Goal: Task Accomplishment & Management: Manage account settings

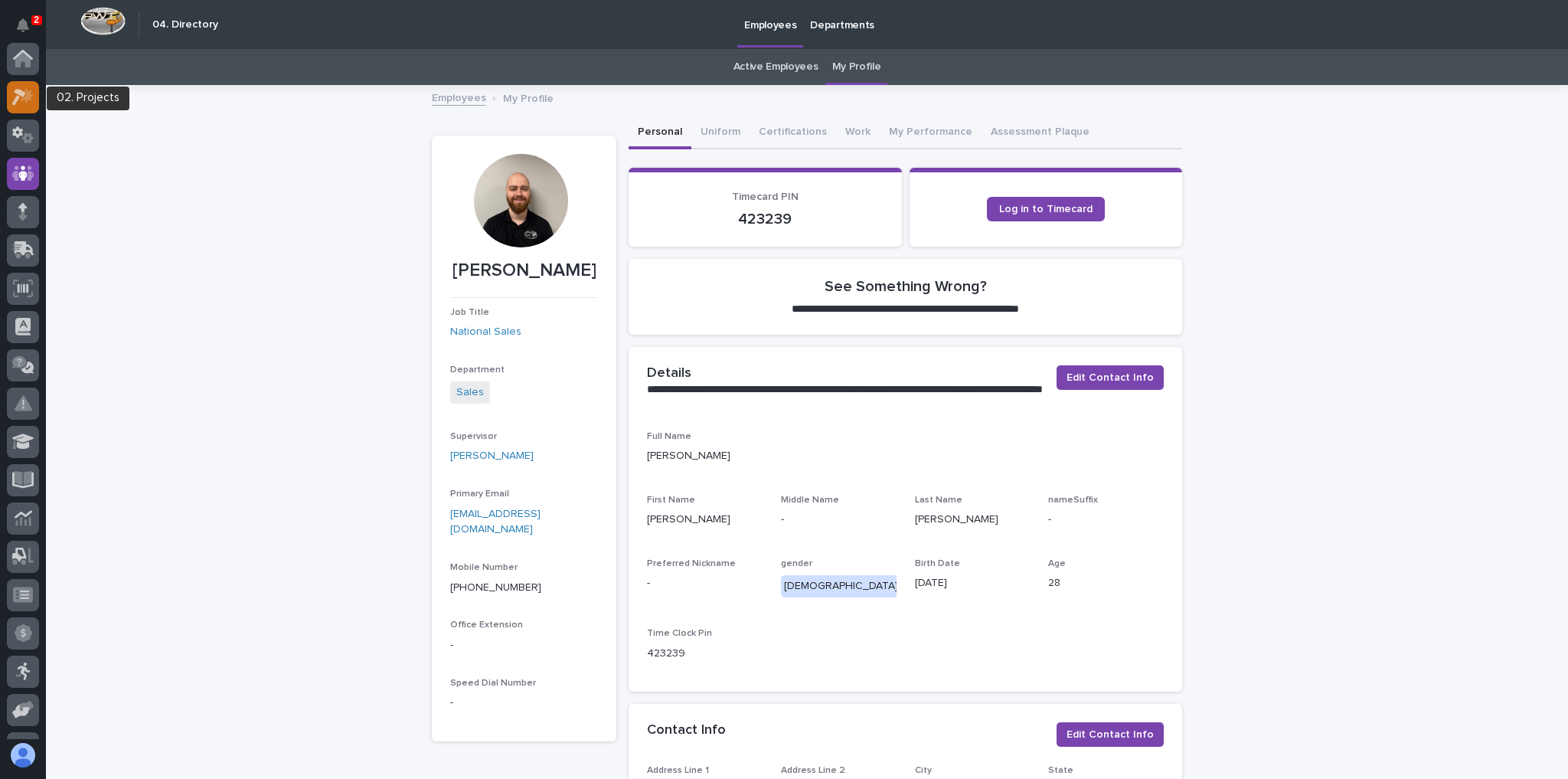
click at [26, 96] on icon at bounding box center [27, 95] width 13 height 15
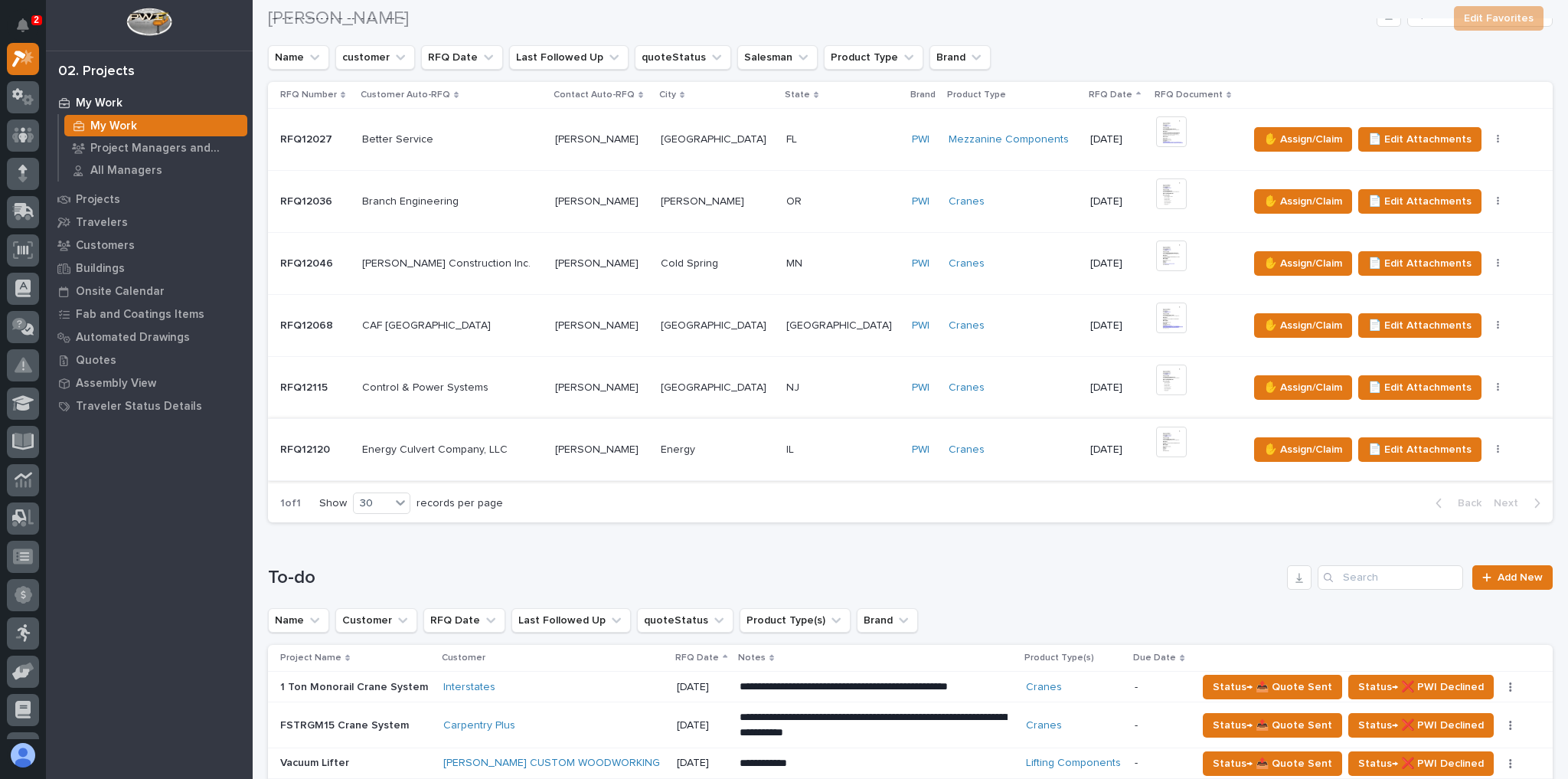
scroll to position [428, 0]
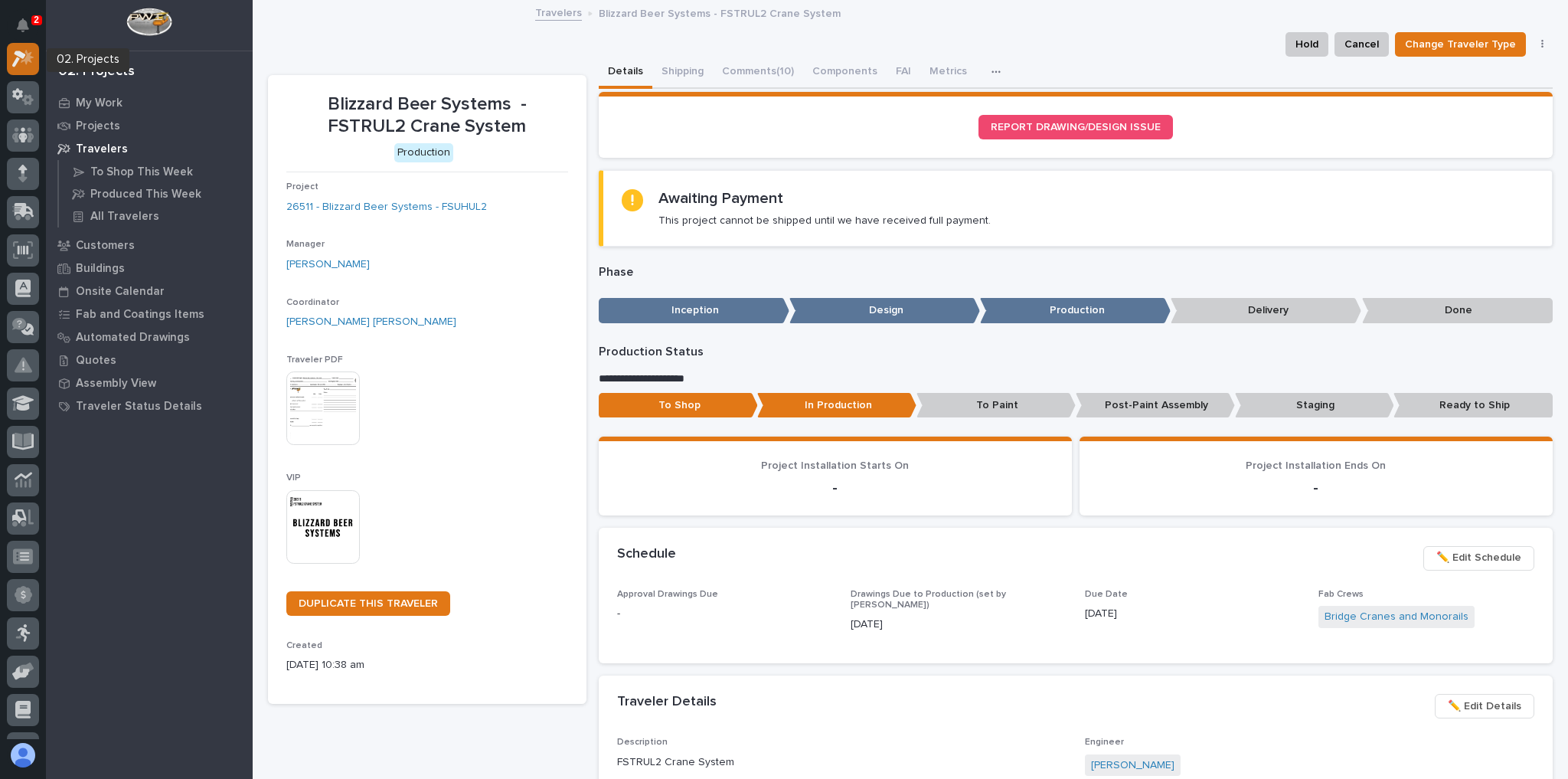
click at [37, 54] on div at bounding box center [23, 58] width 32 height 32
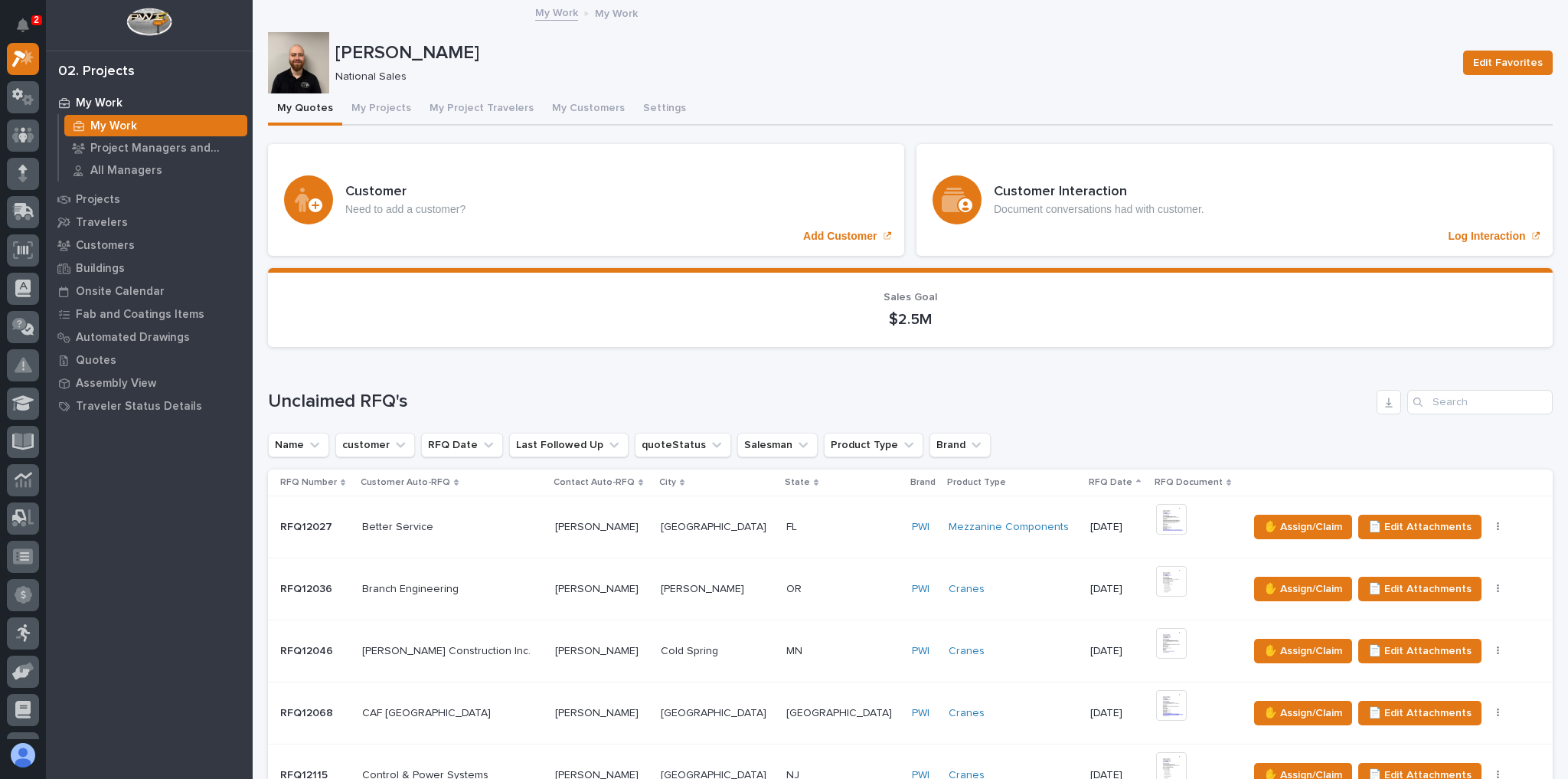
scroll to position [858, 0]
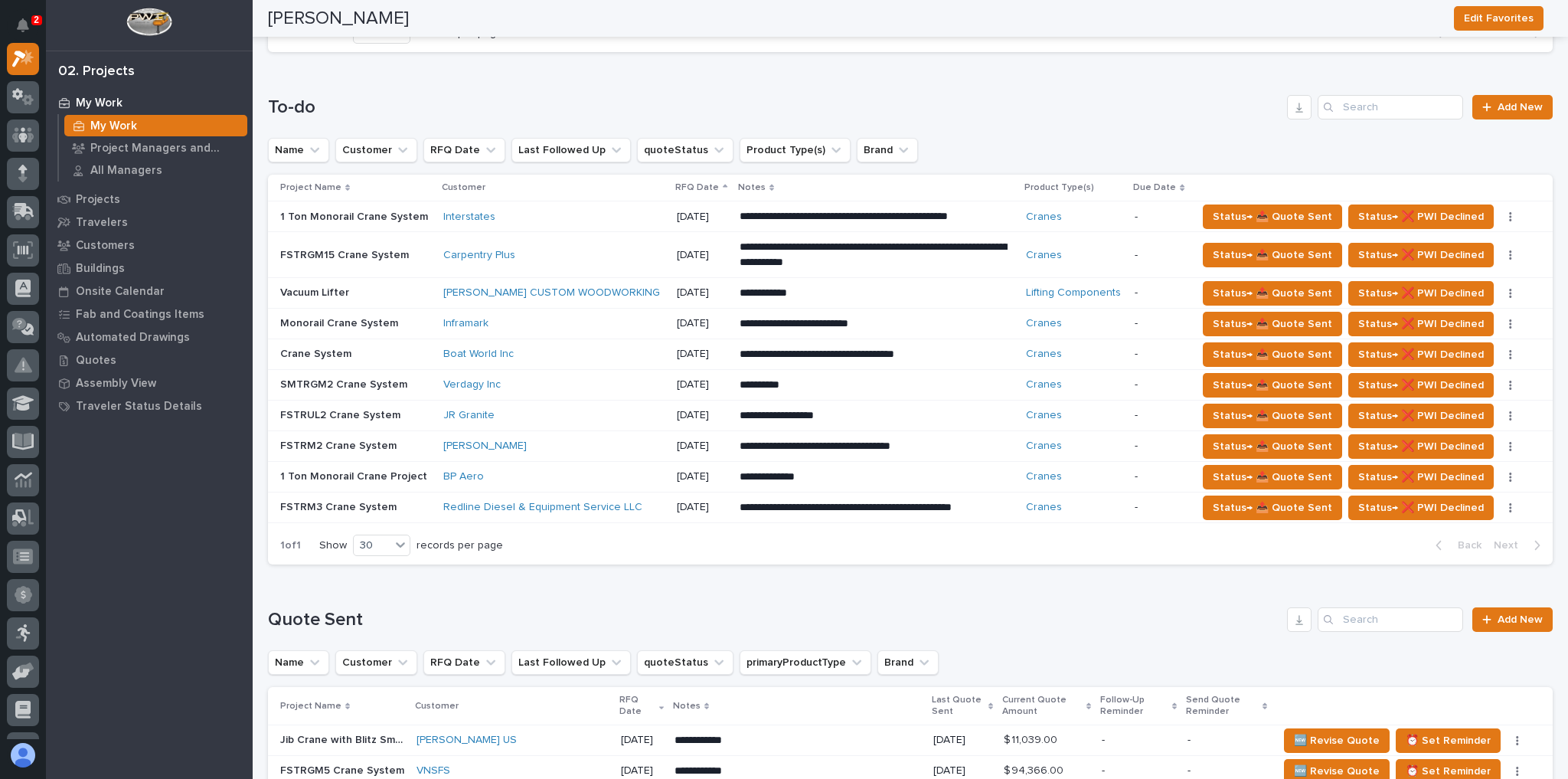
click at [671, 280] on td "[DATE]" at bounding box center [702, 293] width 63 height 31
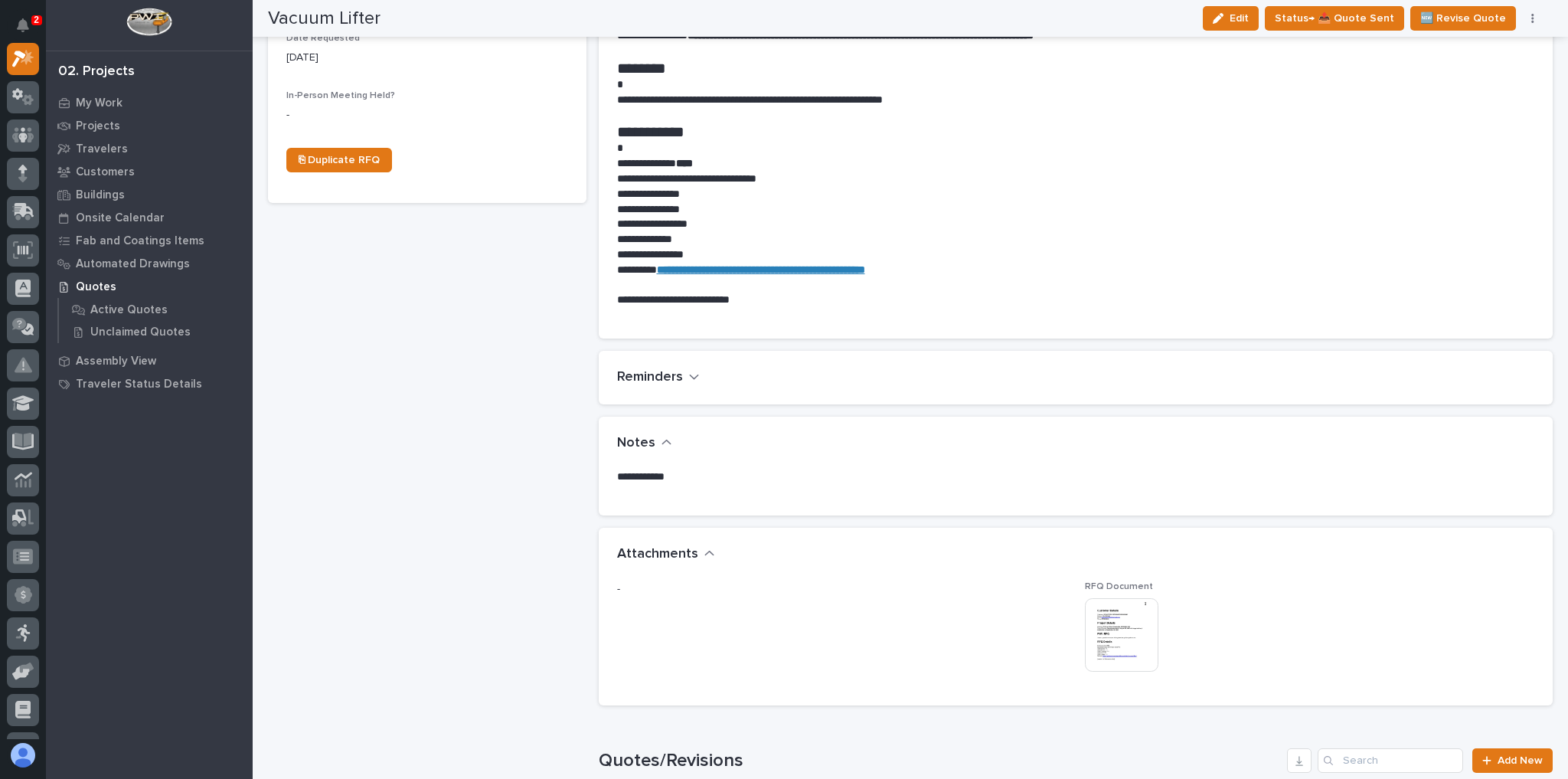
scroll to position [674, 0]
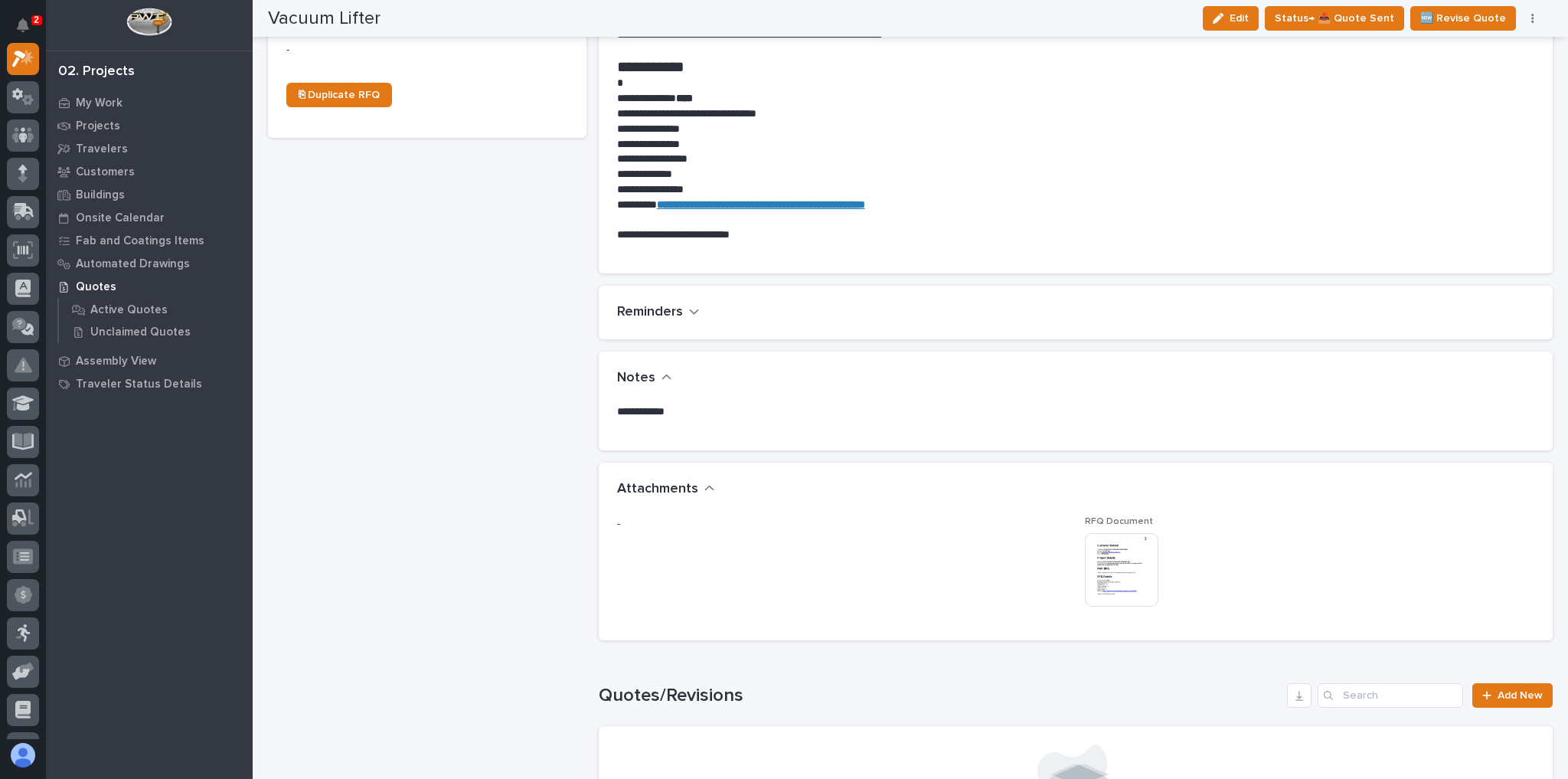
click at [1124, 564] on img at bounding box center [1121, 569] width 73 height 73
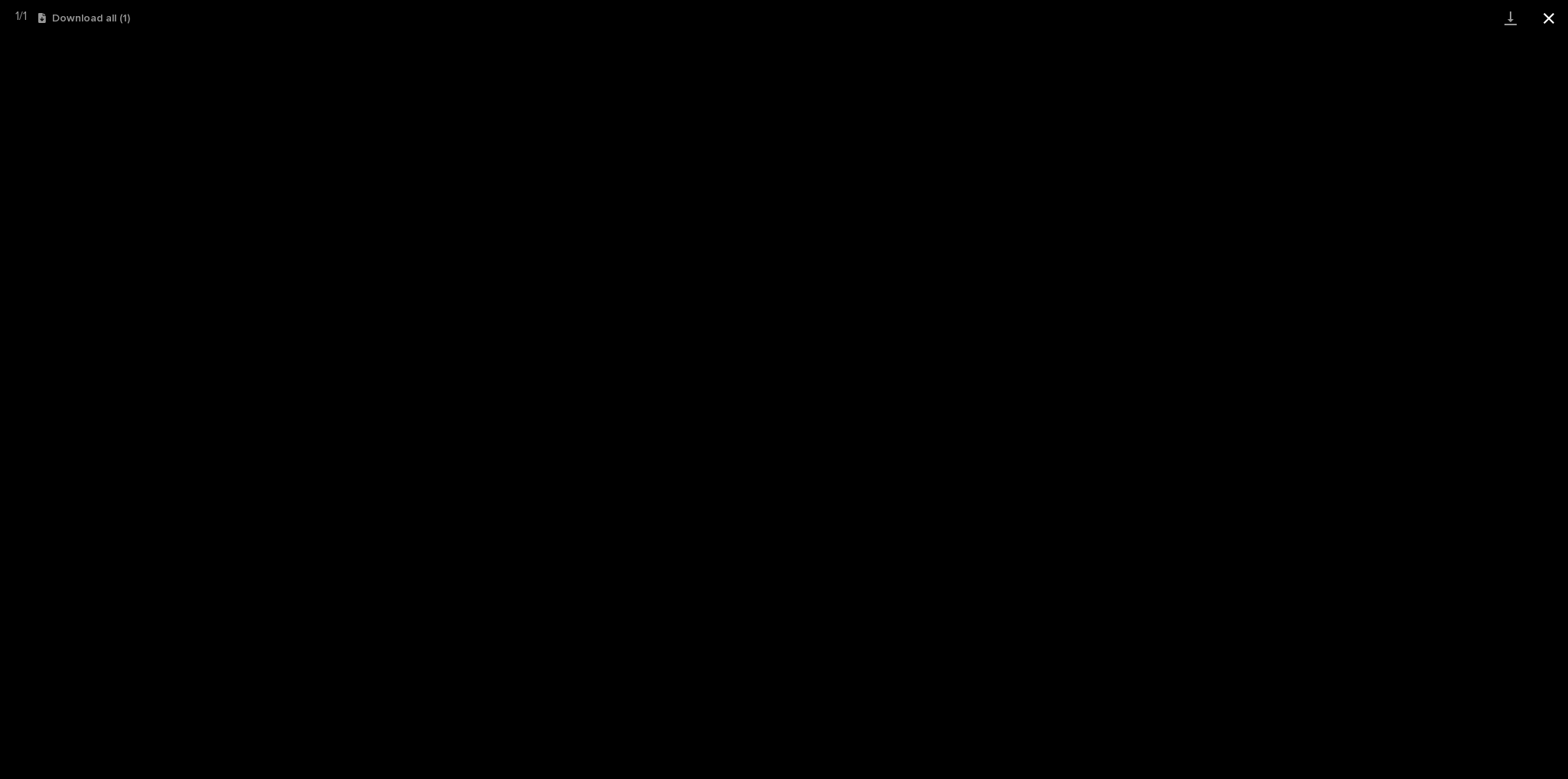
click at [1543, 12] on button "Close gallery" at bounding box center [1549, 18] width 38 height 36
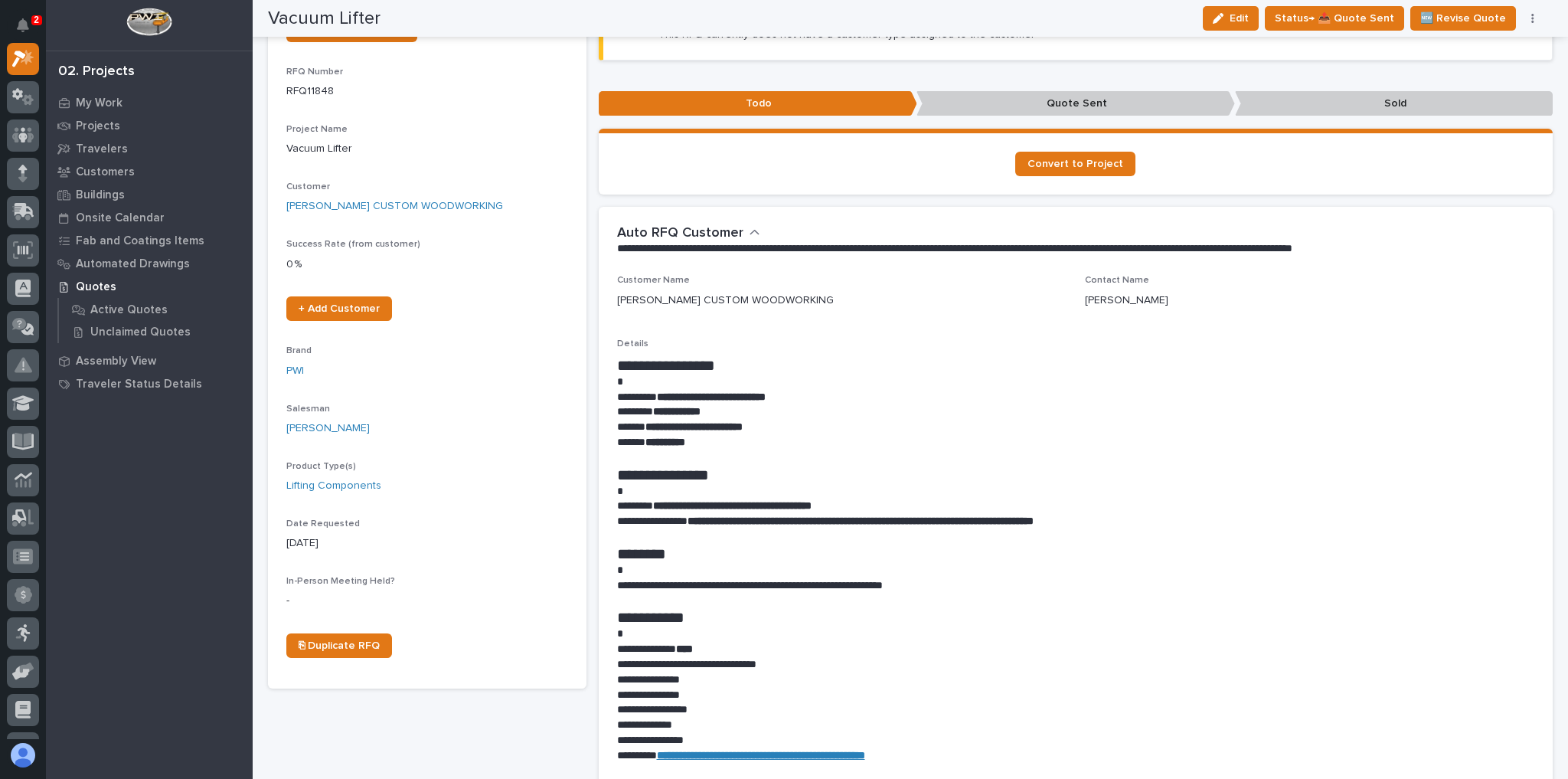
scroll to position [0, 0]
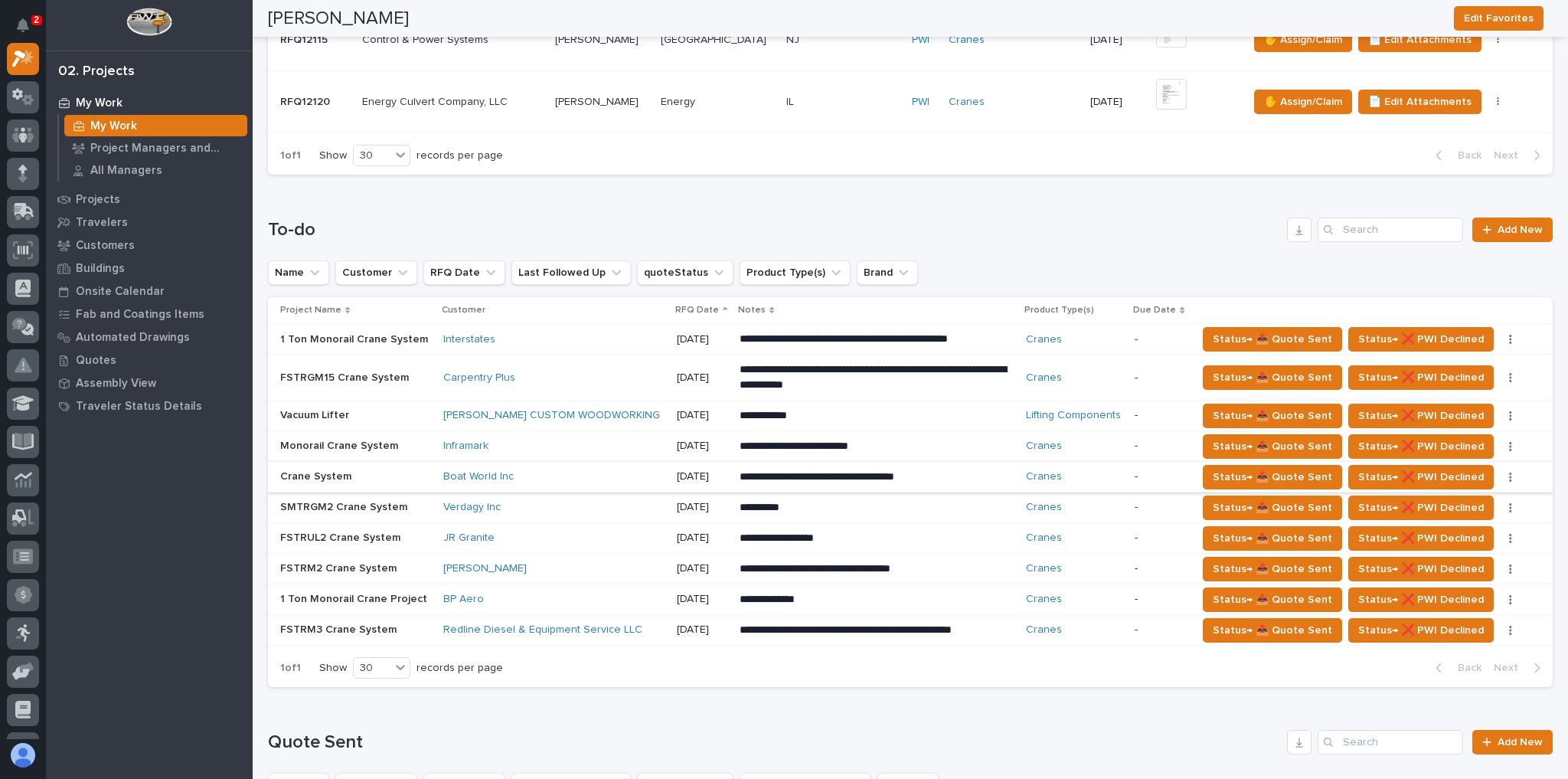
click at [1500, 472] on button "button" at bounding box center [1510, 477] width 21 height 11
click at [1464, 546] on span "Status→ ⏳ Inactive" at bounding box center [1447, 555] width 94 height 19
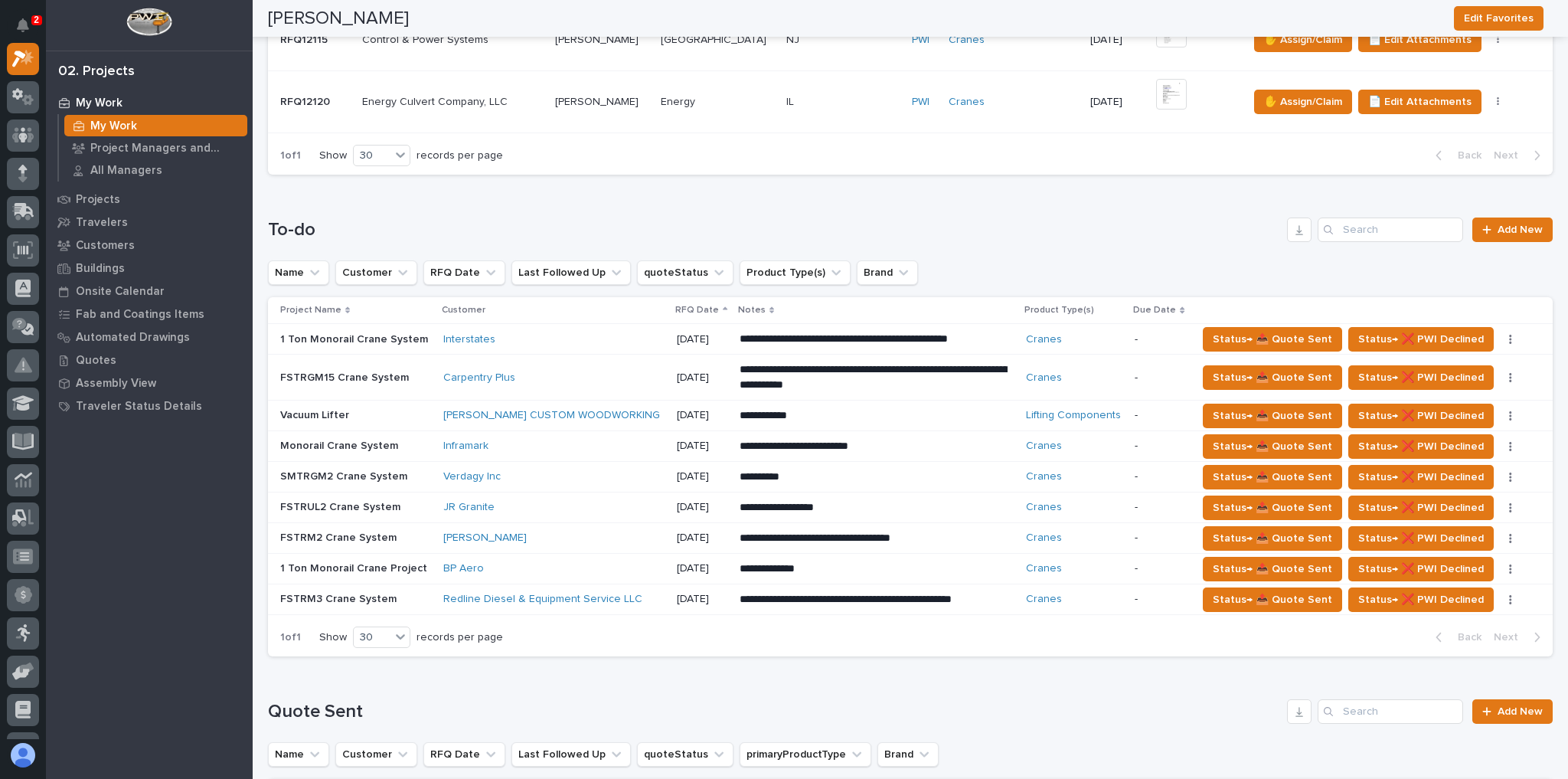
click at [435, 219] on h1 "To-do" at bounding box center [775, 229] width 1013 height 22
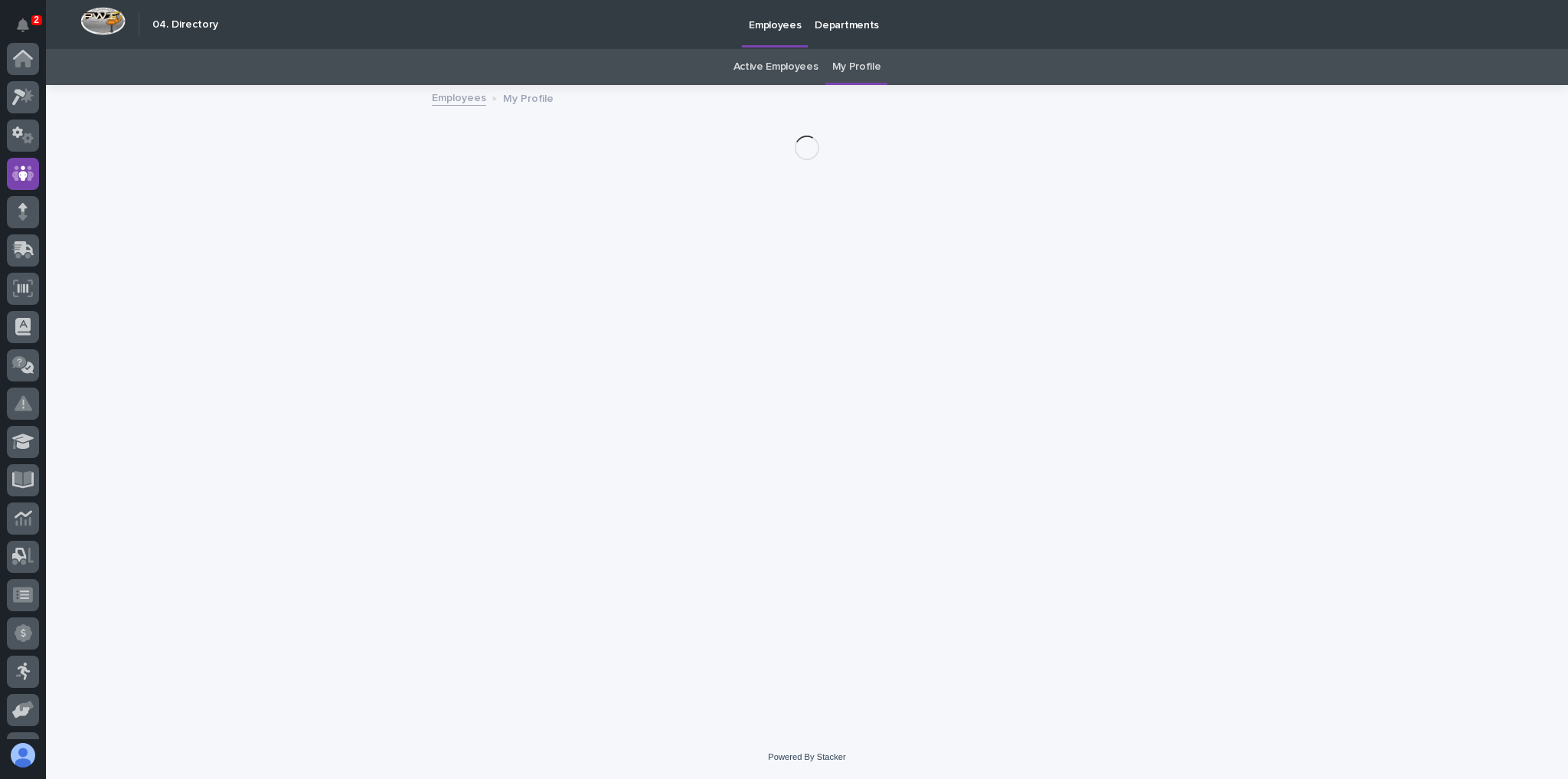
scroll to position [114, 0]
click at [28, 135] on icon at bounding box center [24, 135] width 19 height 14
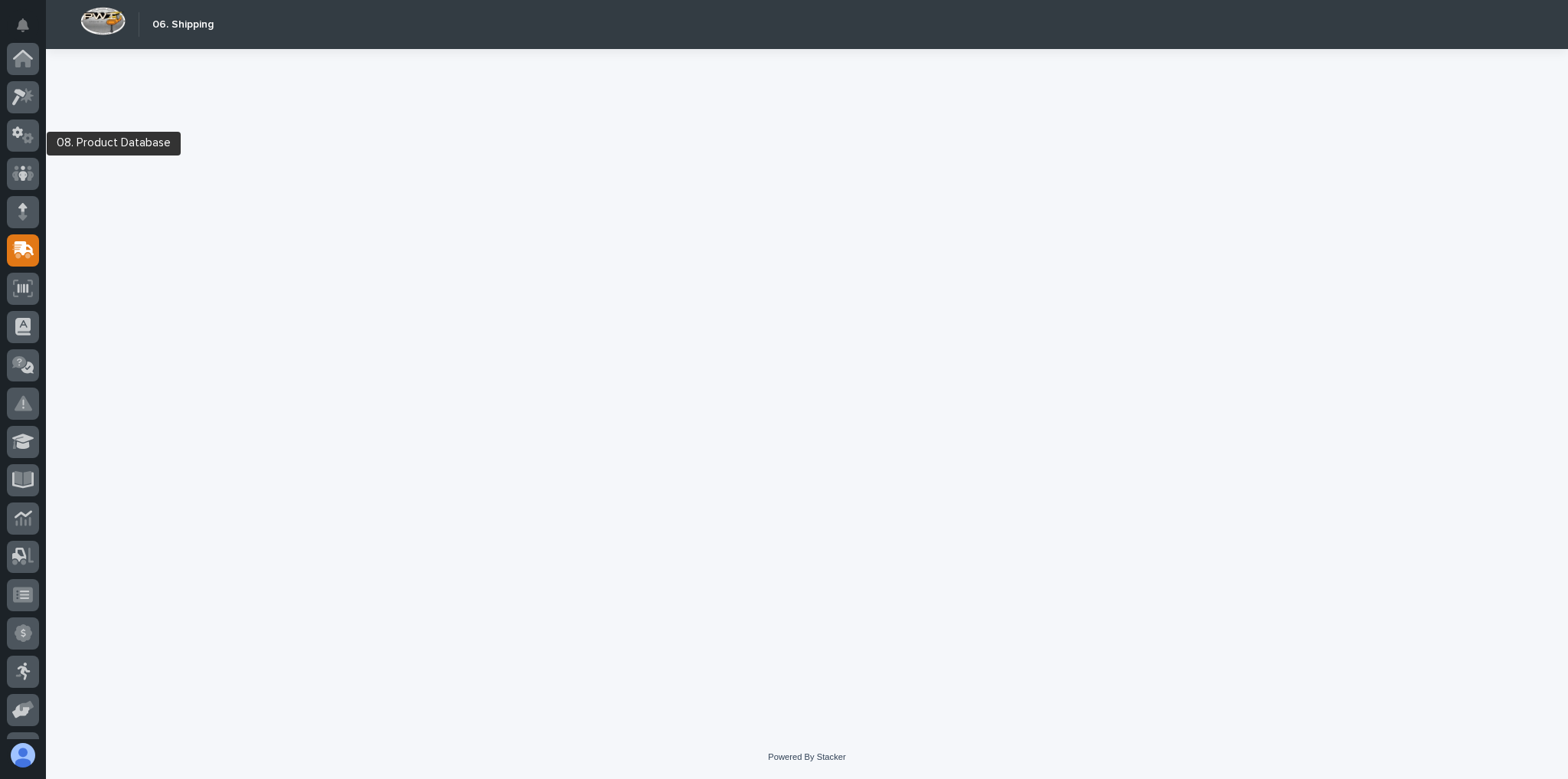
scroll to position [184, 0]
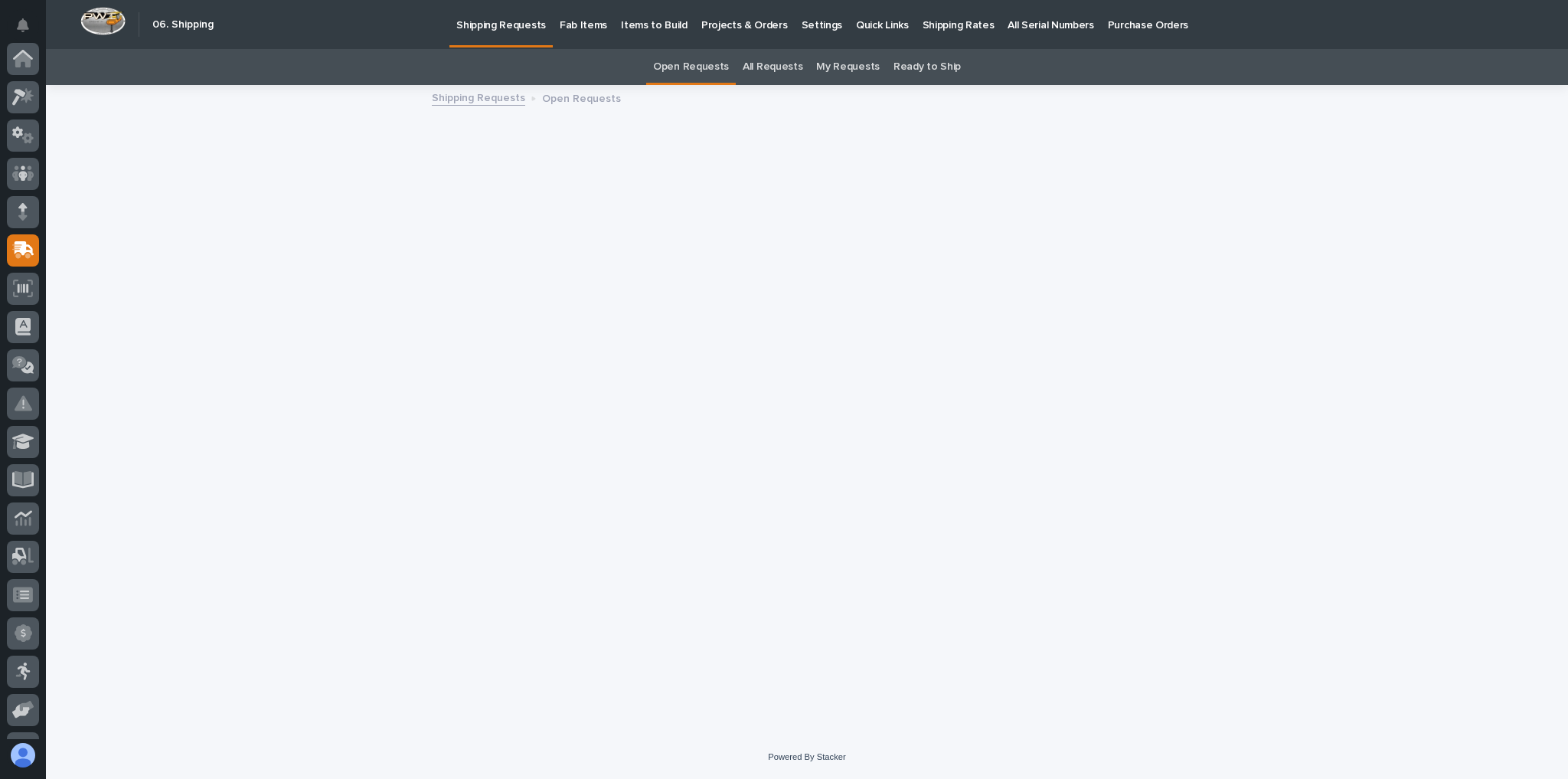
scroll to position [184, 0]
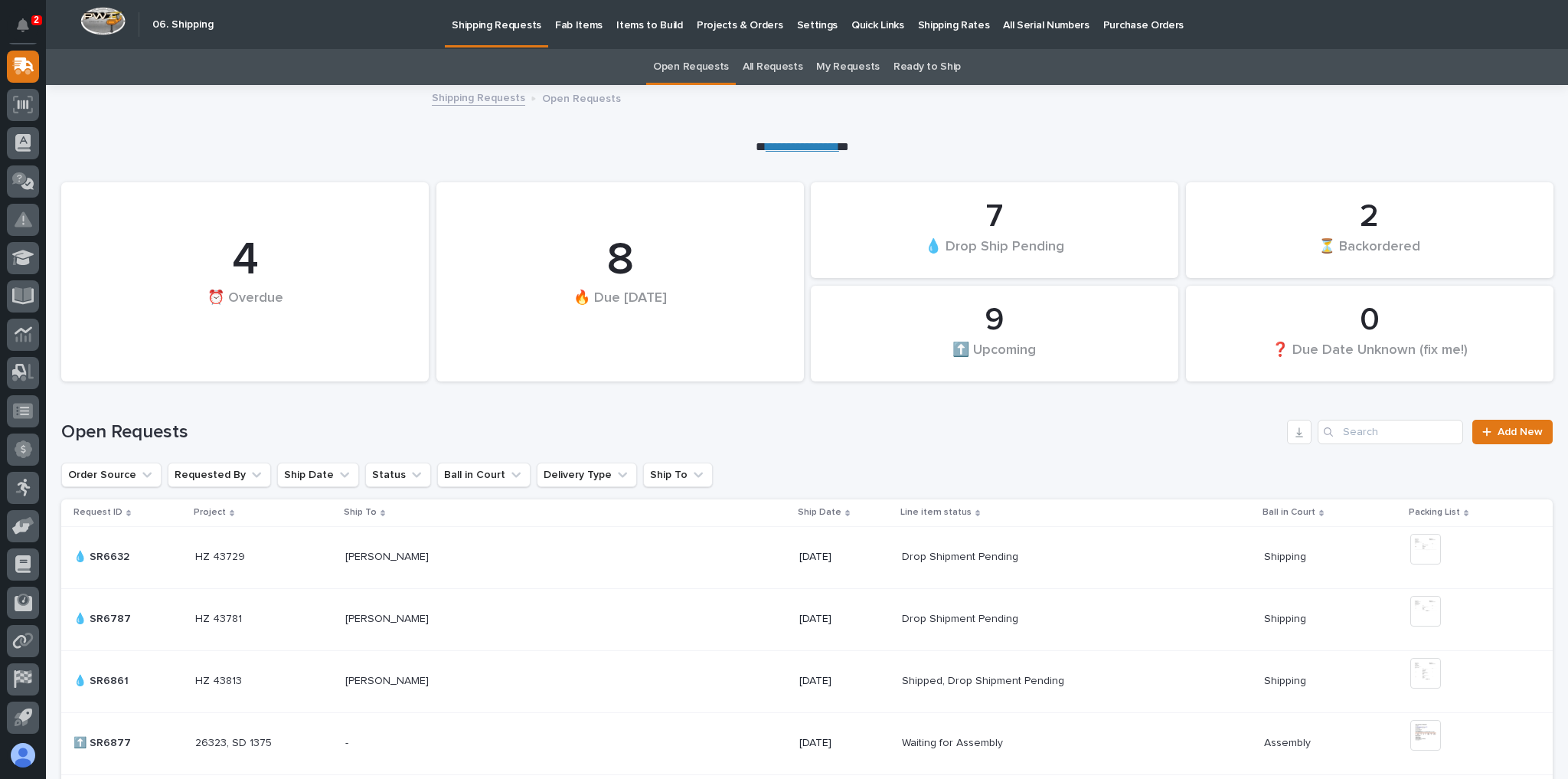
click at [938, 26] on p "Shipping Rates" at bounding box center [954, 16] width 72 height 32
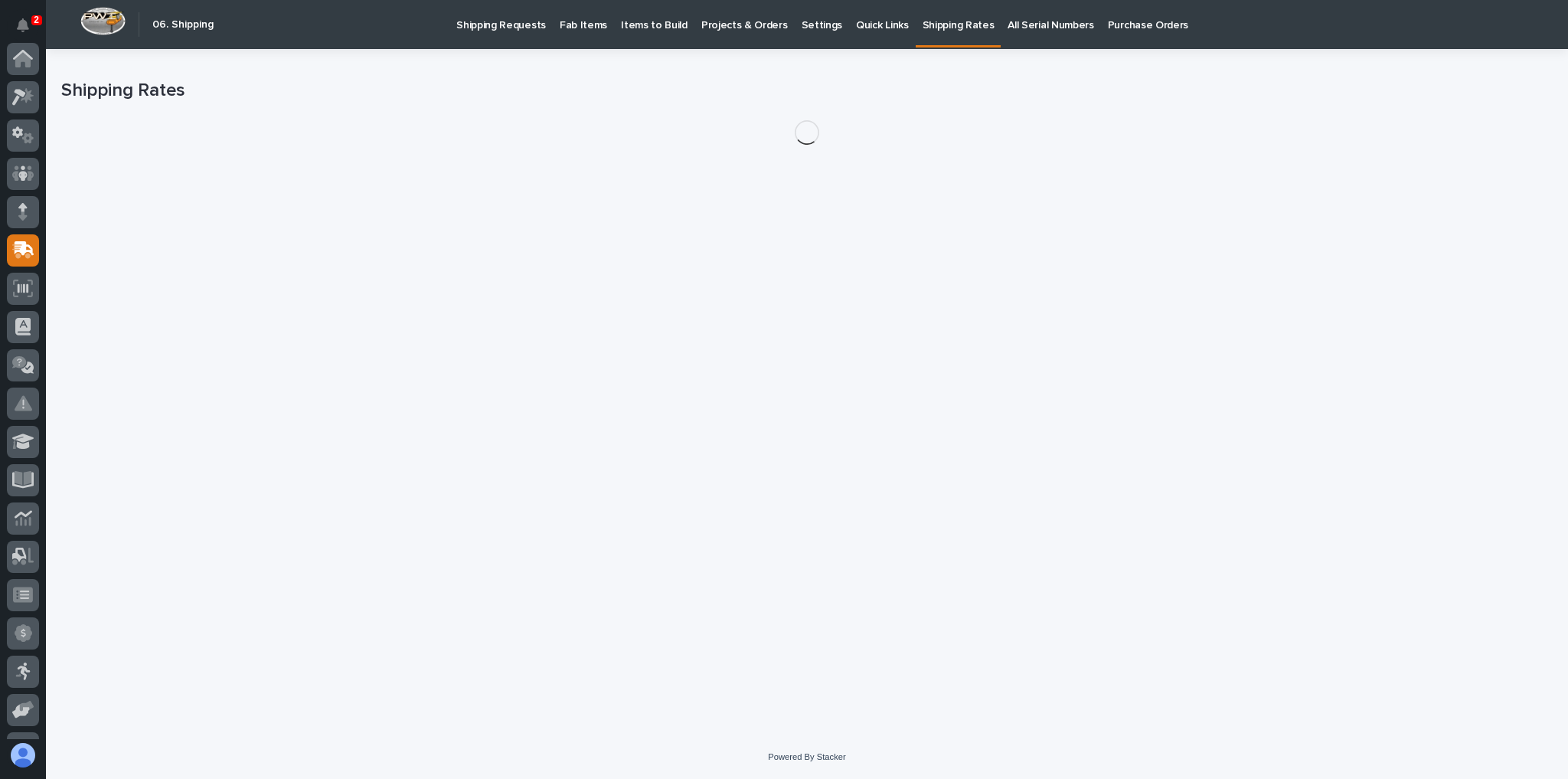
scroll to position [184, 0]
